Goal: Find specific page/section: Find specific page/section

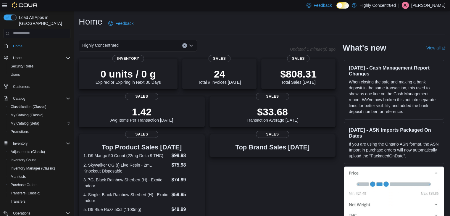
scroll to position [50, 0]
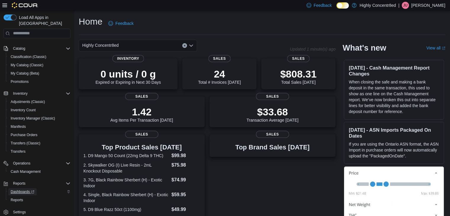
click at [21, 190] on span "Dashboards" at bounding box center [23, 192] width 24 height 5
